Goal: Check status: Check status

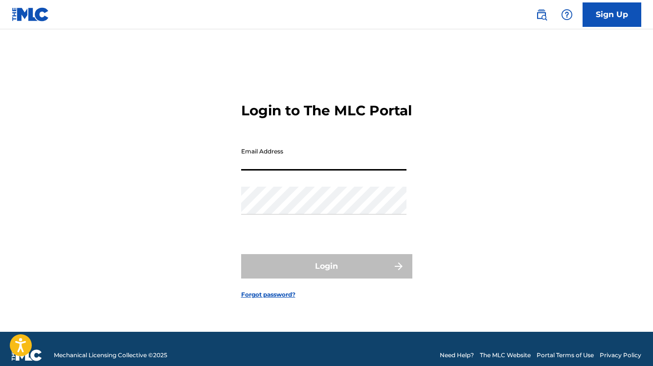
type input "[EMAIL_ADDRESS][DOMAIN_NAME]"
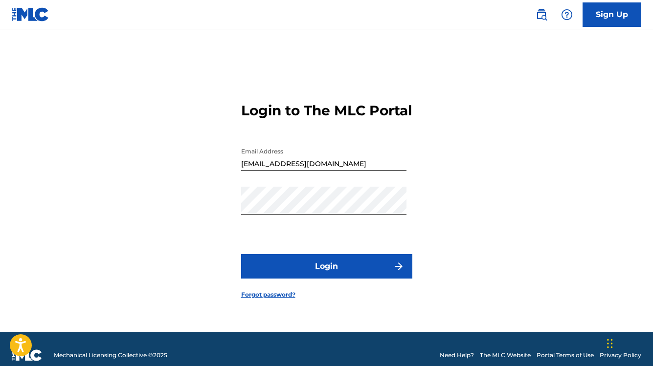
click at [358, 273] on button "Login" at bounding box center [326, 266] width 171 height 24
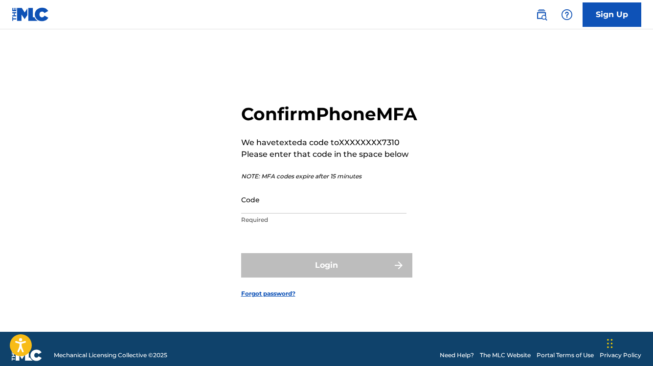
click at [285, 214] on input "Code" at bounding box center [323, 200] width 165 height 28
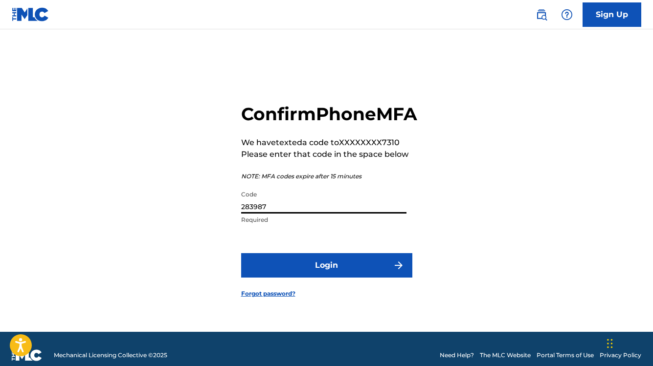
type input "283987"
click at [325, 278] on button "Login" at bounding box center [326, 265] width 171 height 24
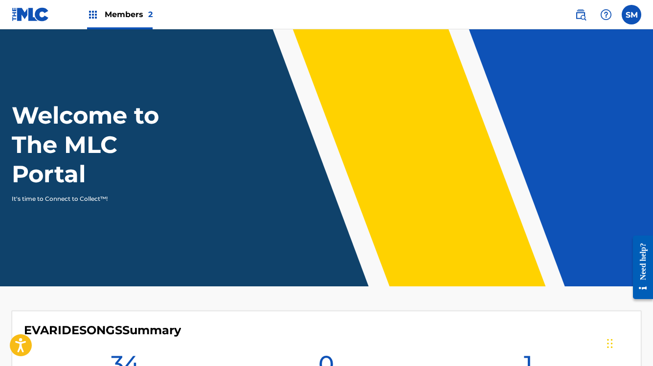
click at [123, 19] on span "Members 2" at bounding box center [129, 14] width 48 height 11
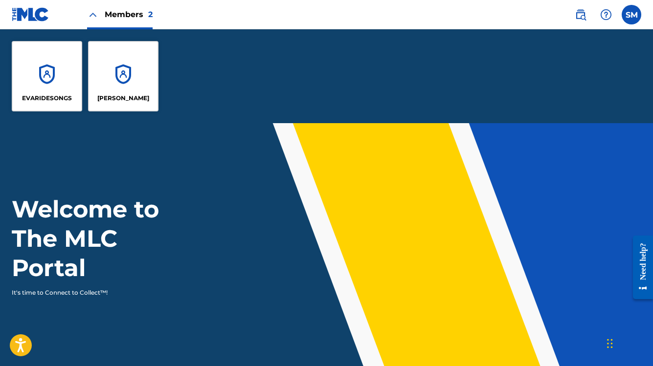
click at [137, 82] on div "[PERSON_NAME]" at bounding box center [123, 76] width 70 height 70
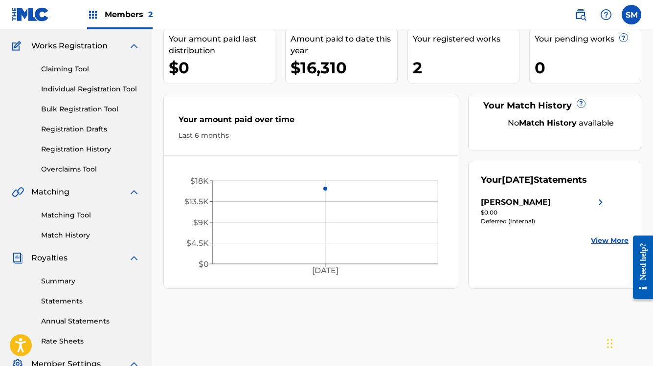
scroll to position [75, 0]
click at [596, 200] on img at bounding box center [601, 203] width 12 height 12
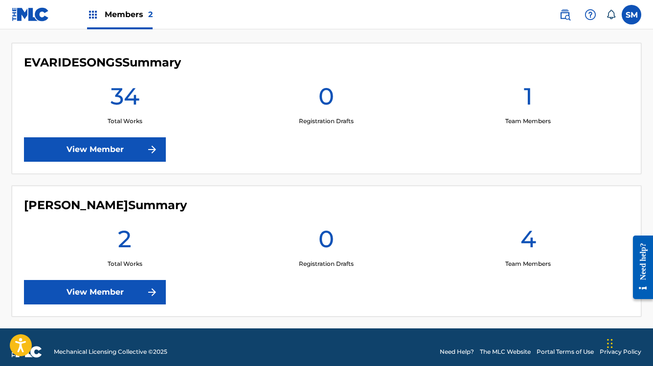
scroll to position [268, 0]
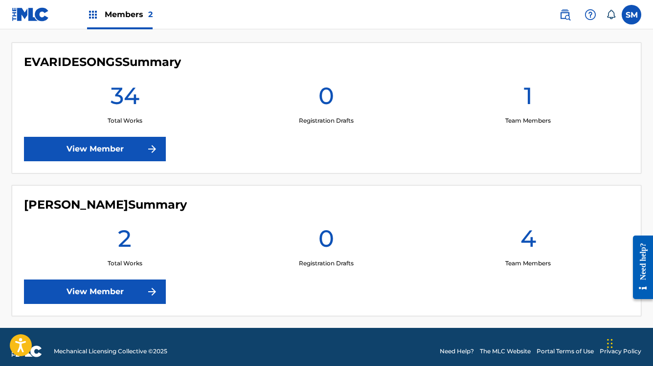
click at [153, 286] on link "View Member" at bounding box center [95, 292] width 142 height 24
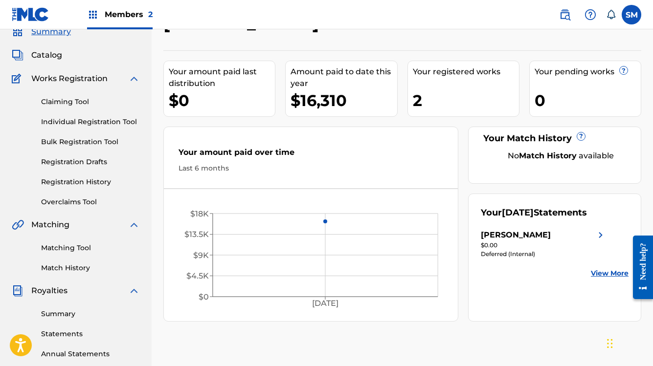
scroll to position [40, 0]
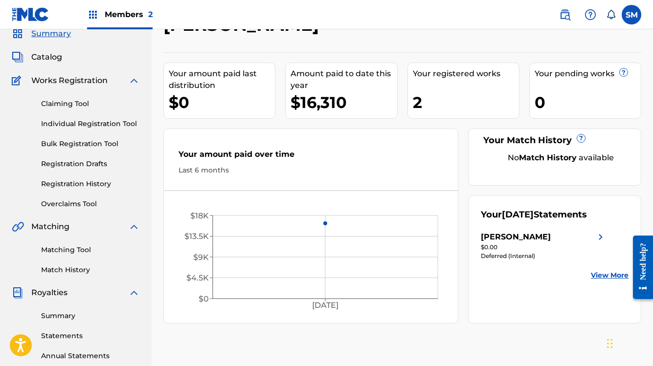
click at [504, 238] on div "[PERSON_NAME]" at bounding box center [516, 237] width 70 height 12
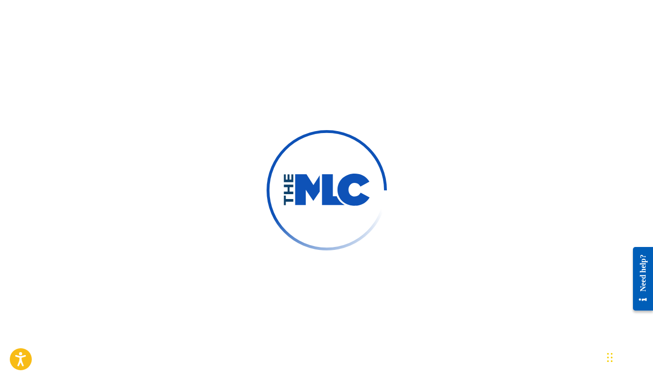
scroll to position [11, 0]
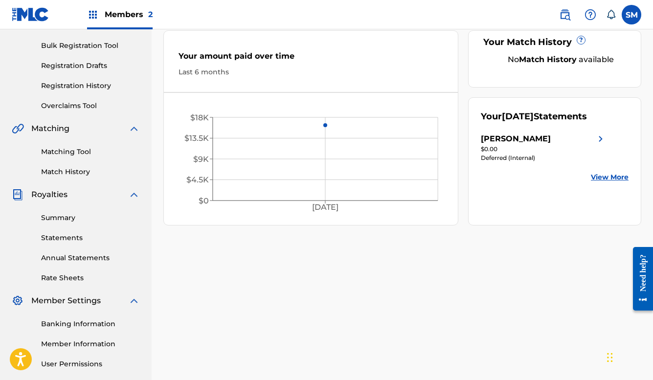
scroll to position [134, 0]
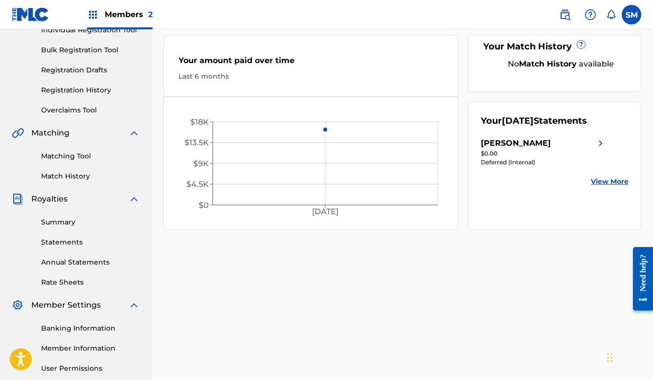
click at [507, 124] on span "[DATE]" at bounding box center [518, 120] width 32 height 11
click at [504, 143] on div "[PERSON_NAME]" at bounding box center [516, 143] width 70 height 12
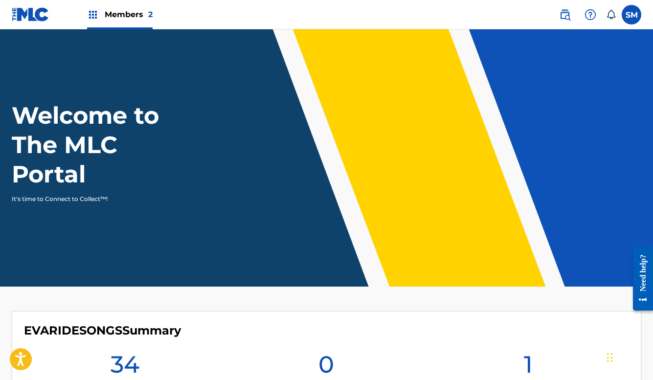
drag, startPoint x: 124, startPoint y: 15, endPoint x: 135, endPoint y: 27, distance: 16.3
click at [125, 15] on span "Members 2" at bounding box center [129, 14] width 48 height 11
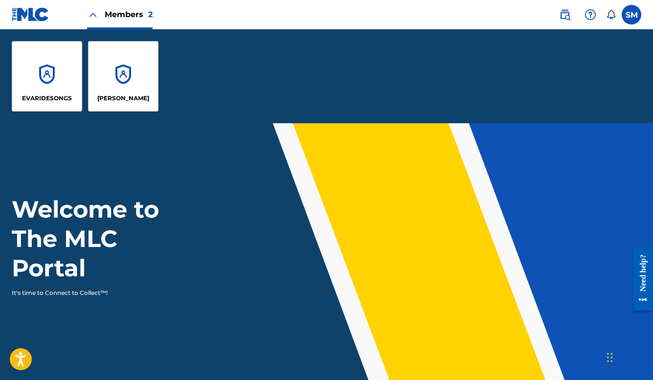
click at [153, 100] on div "[PERSON_NAME]" at bounding box center [123, 98] width 63 height 9
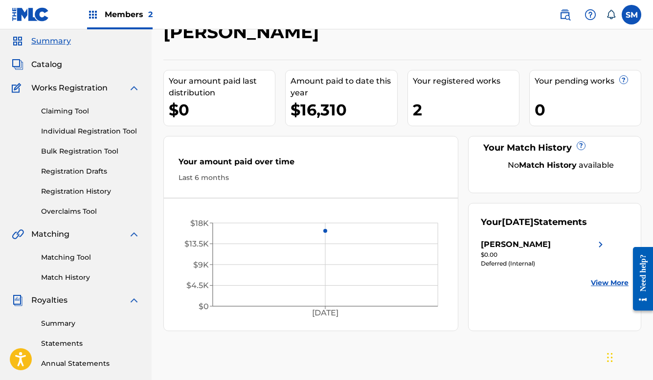
scroll to position [35, 0]
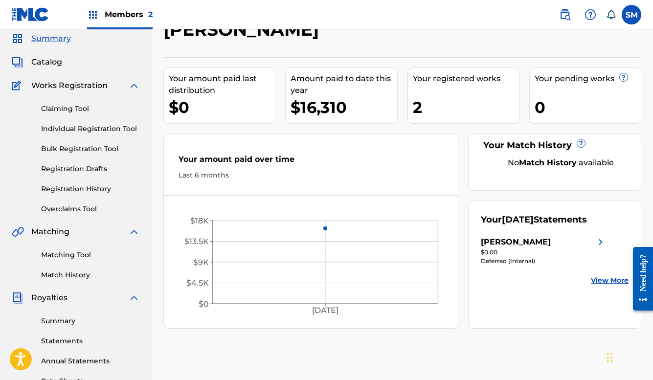
click at [616, 283] on link "View More" at bounding box center [610, 280] width 38 height 10
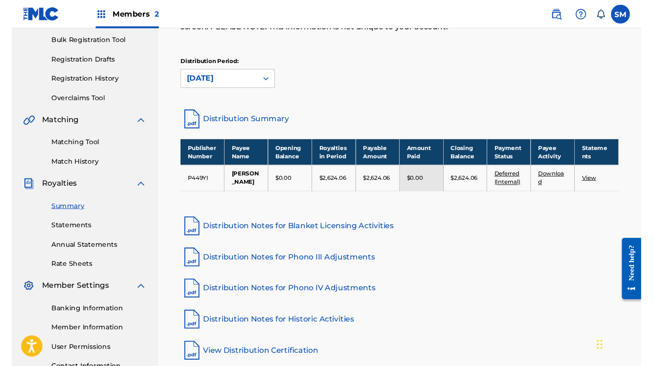
scroll to position [167, 0]
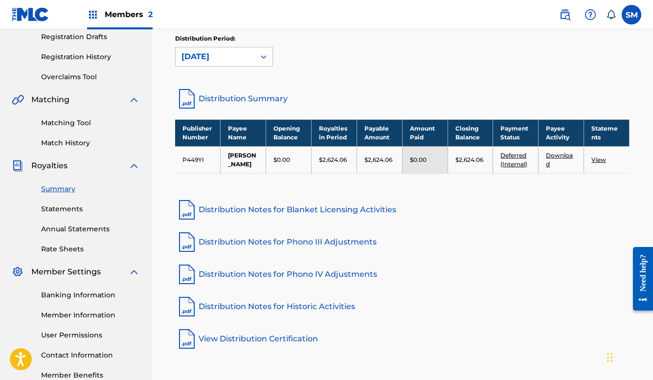
click at [508, 155] on link "Deferred (Internal)" at bounding box center [513, 160] width 27 height 16
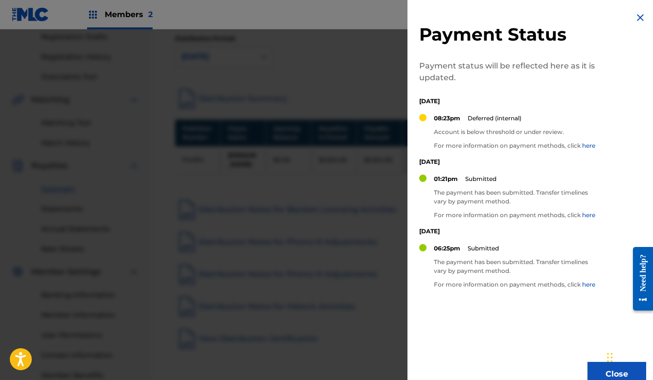
click at [586, 147] on link "here" at bounding box center [588, 145] width 13 height 7
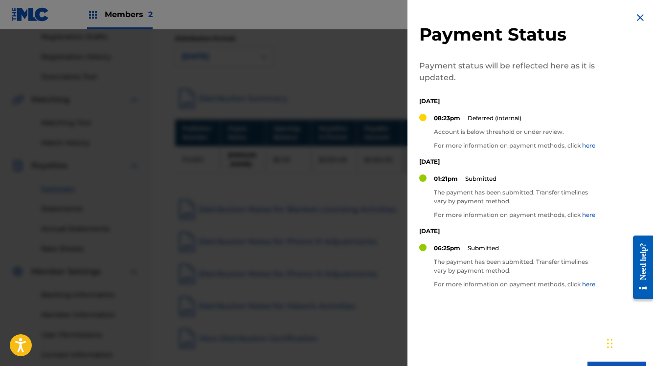
scroll to position [162, 0]
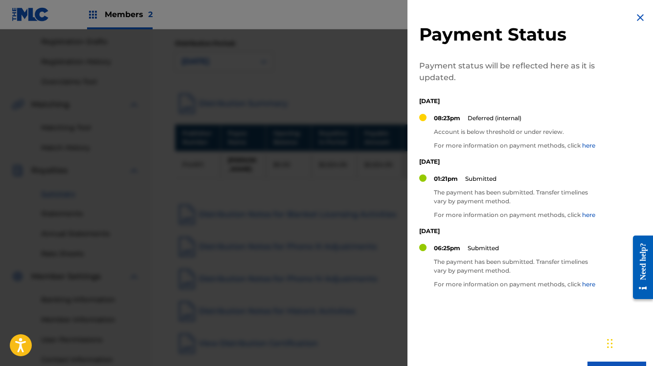
click at [634, 16] on img at bounding box center [640, 18] width 12 height 12
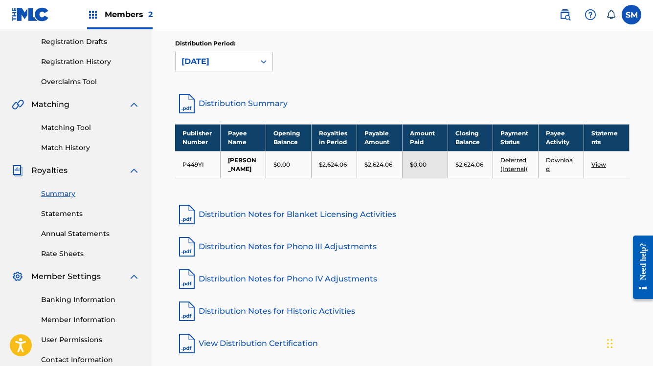
click at [124, 16] on span "Members 2" at bounding box center [129, 14] width 48 height 11
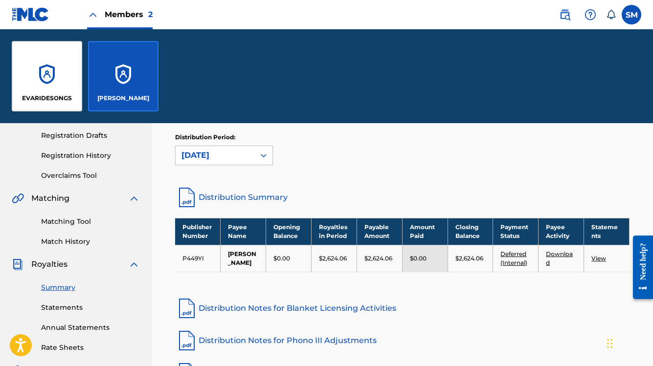
click at [63, 75] on div "EVARIDESONGS" at bounding box center [47, 76] width 70 height 70
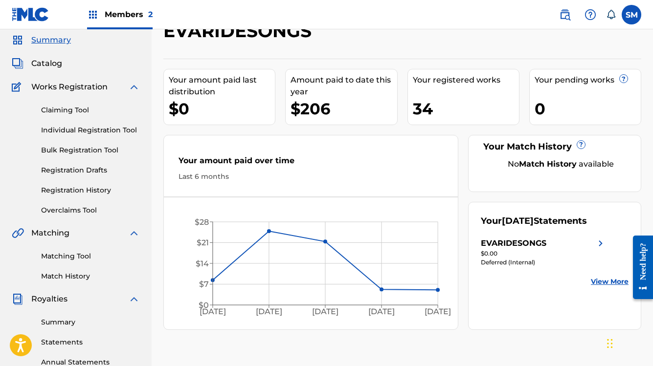
scroll to position [39, 0]
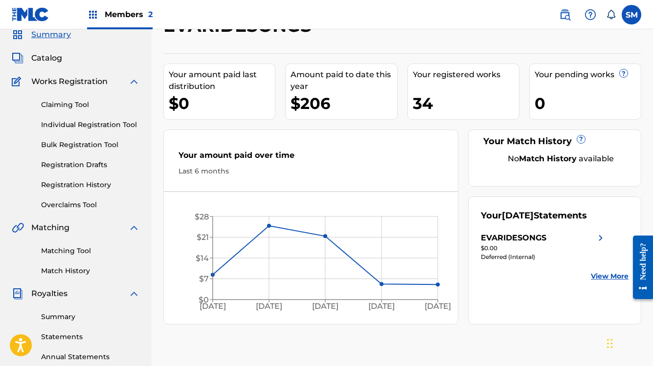
click at [610, 279] on link "View More" at bounding box center [610, 276] width 38 height 10
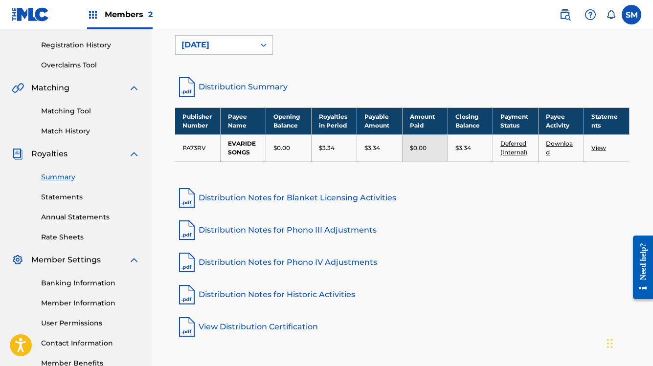
scroll to position [221, 0]
